Goal: Use online tool/utility: Utilize a website feature to perform a specific function

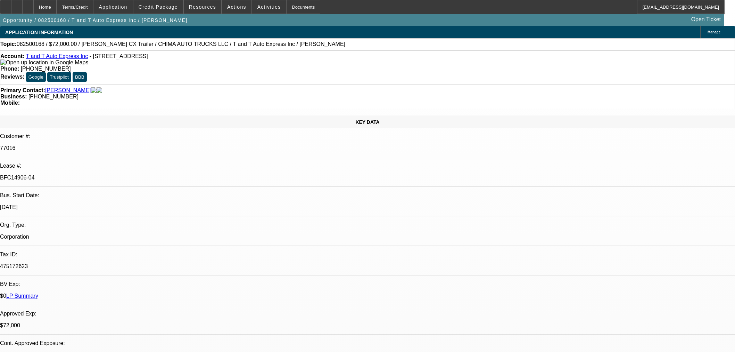
select select "0"
select select "2"
select select "0.1"
select select "4"
select select "0"
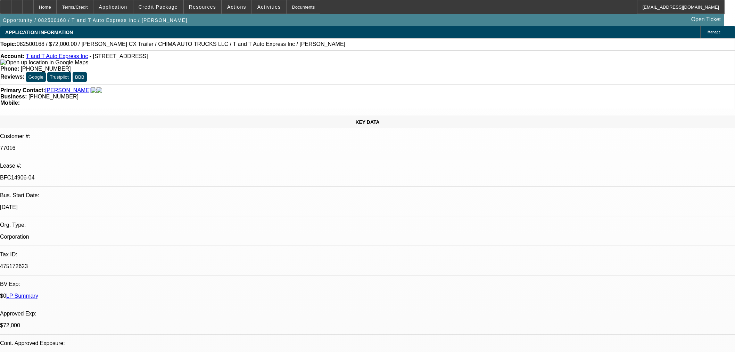
select select "2"
select select "0.1"
select select "4"
select select "0"
select select "2"
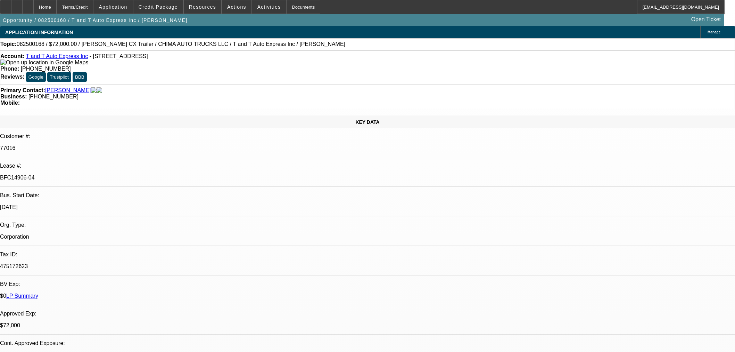
select select "0.1"
select select "4"
select select "0.15"
select select "2"
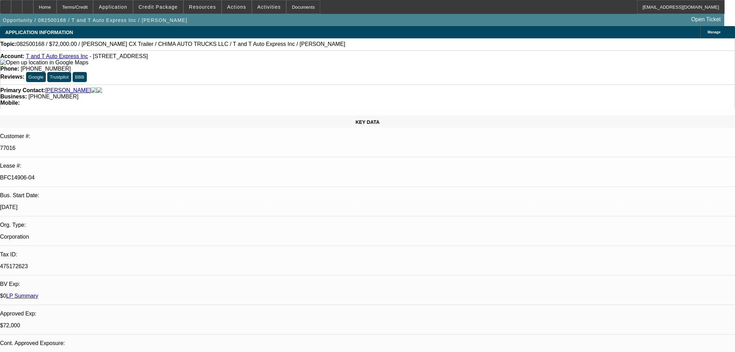
select select "0"
select select "6"
